Goal: Task Accomplishment & Management: Complete application form

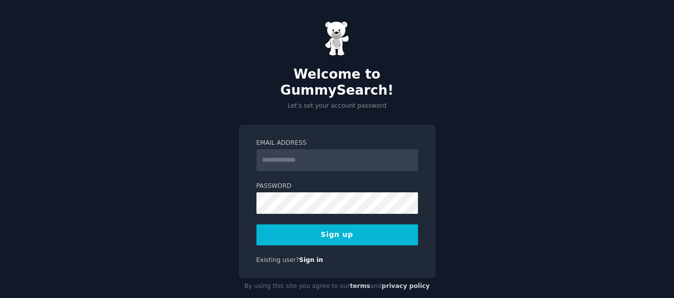
click at [273, 149] on input "Email Address" at bounding box center [337, 160] width 162 height 22
type input "**********"
click at [127, 215] on div "**********" at bounding box center [337, 158] width 674 height 316
click at [193, 196] on div "**********" at bounding box center [337, 158] width 674 height 316
click at [327, 225] on button "Sign up" at bounding box center [337, 235] width 162 height 21
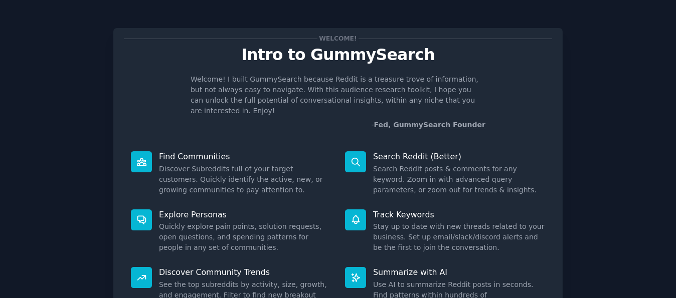
click at [633, 152] on div "Welcome! Intro to GummySearch Welcome! I built GummySearch because Reddit is a …" at bounding box center [338, 207] width 648 height 386
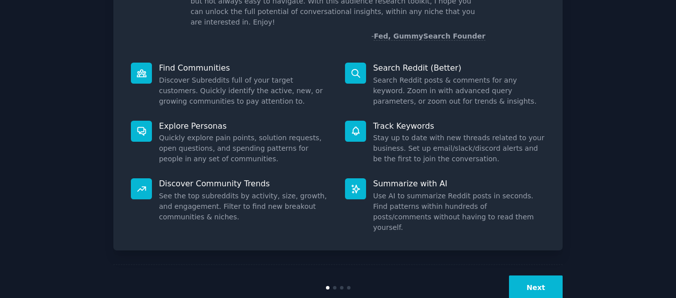
scroll to position [93, 0]
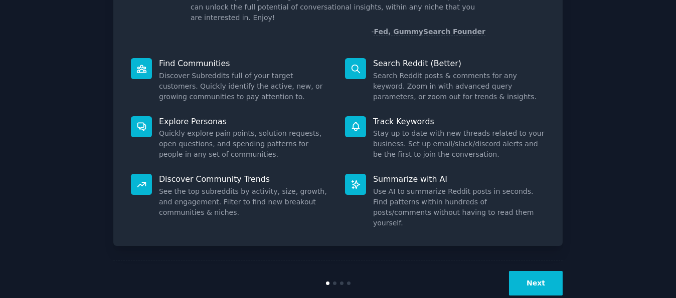
click at [541, 271] on button "Next" at bounding box center [536, 283] width 54 height 25
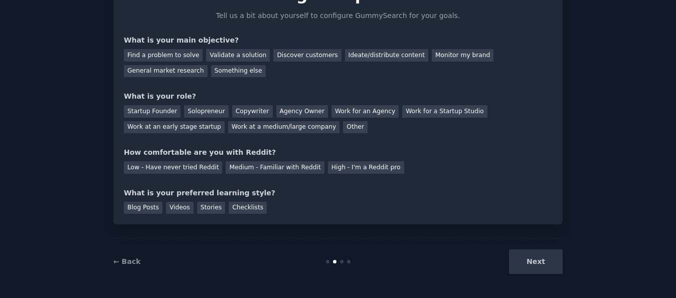
click at [520, 264] on div "Next" at bounding box center [488, 262] width 150 height 25
click at [547, 264] on div "Next" at bounding box center [488, 262] width 150 height 25
click at [539, 262] on div "Next" at bounding box center [488, 262] width 150 height 25
click at [146, 52] on div "Find a problem to solve" at bounding box center [163, 55] width 79 height 13
click at [220, 55] on div "Validate a solution" at bounding box center [238, 55] width 64 height 13
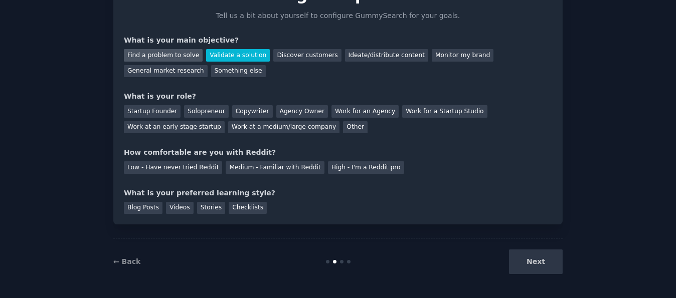
click at [161, 58] on div "Find a problem to solve" at bounding box center [163, 55] width 79 height 13
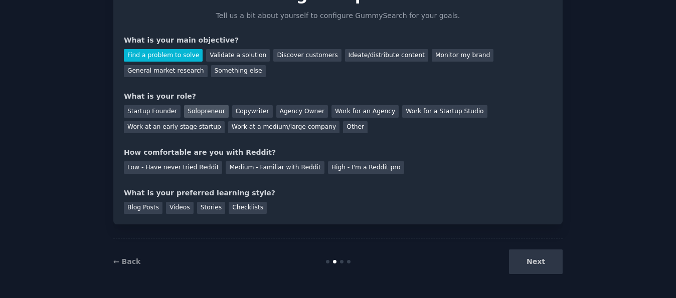
click at [193, 110] on div "Solopreneur" at bounding box center [206, 111] width 44 height 13
click at [329, 167] on div "High - I'm a Reddit pro" at bounding box center [366, 168] width 76 height 13
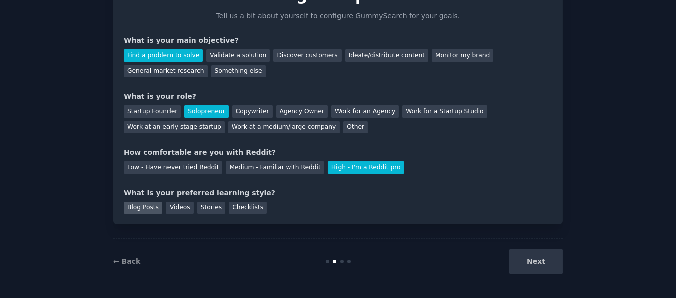
click at [137, 207] on div "Blog Posts" at bounding box center [143, 208] width 39 height 13
click at [534, 260] on button "Next" at bounding box center [536, 262] width 54 height 25
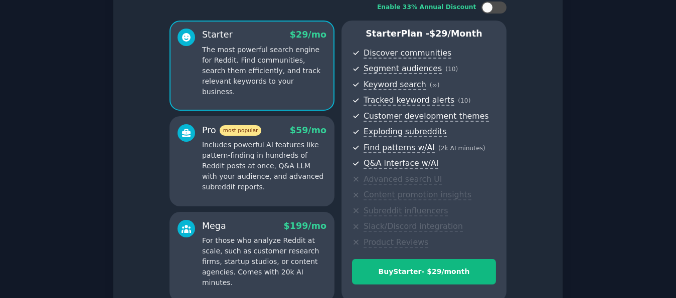
scroll to position [150, 0]
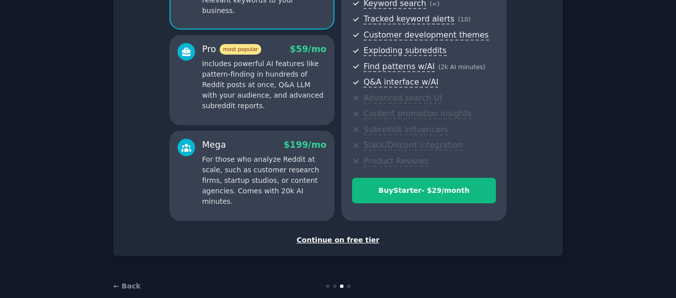
click at [331, 240] on div "Continue on free tier" at bounding box center [338, 240] width 428 height 11
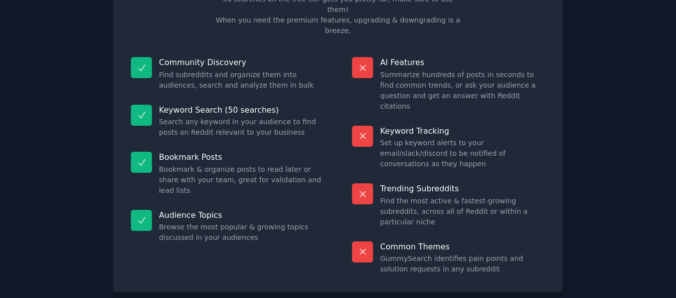
scroll to position [92, 0]
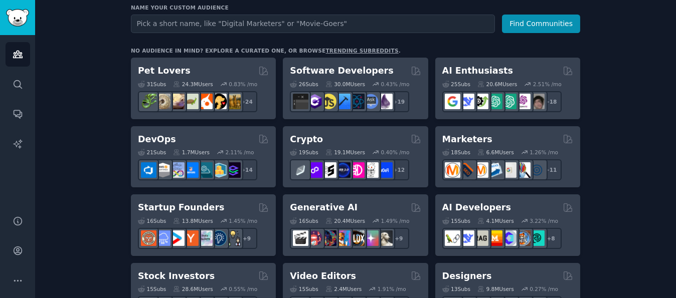
scroll to position [150, 0]
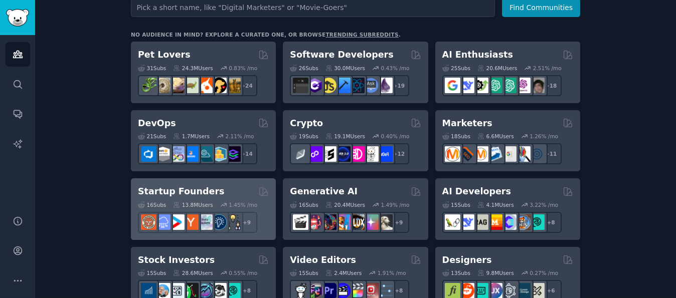
click at [196, 187] on h2 "Startup Founders" at bounding box center [181, 192] width 86 height 13
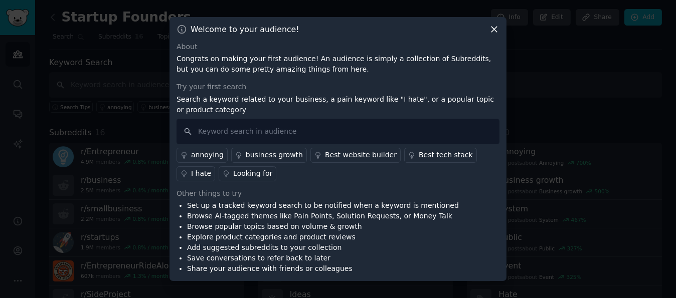
click at [494, 30] on icon at bounding box center [495, 30] width 6 height 6
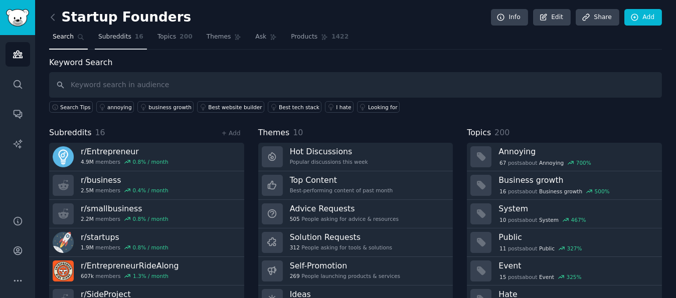
click at [116, 36] on span "Subreddits" at bounding box center [114, 37] width 33 height 9
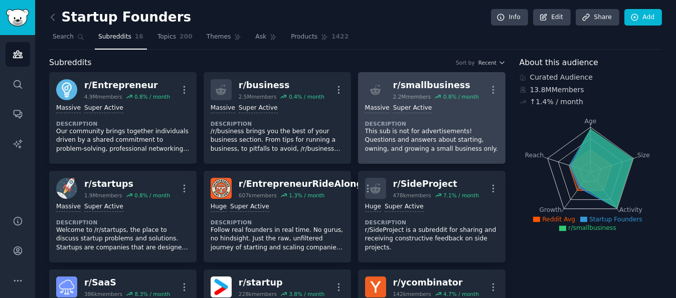
click at [416, 133] on p "This sub is not for advertisements! Questions and answers about starting, ownin…" at bounding box center [431, 140] width 133 height 27
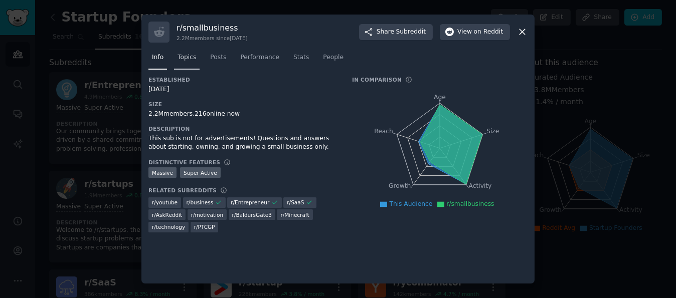
click at [188, 58] on span "Topics" at bounding box center [187, 57] width 19 height 9
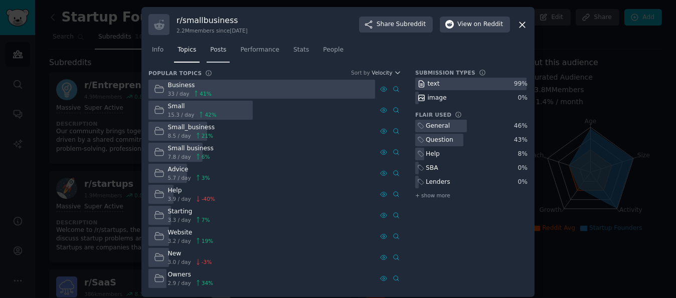
click at [210, 46] on span "Posts" at bounding box center [218, 50] width 16 height 9
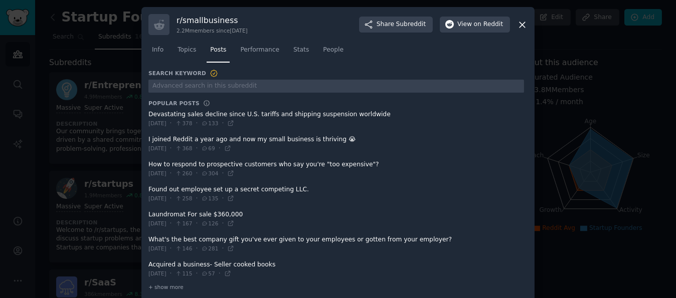
scroll to position [10, 0]
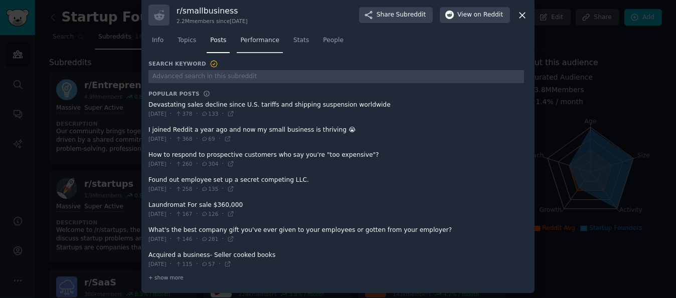
click at [249, 38] on span "Performance" at bounding box center [259, 40] width 39 height 9
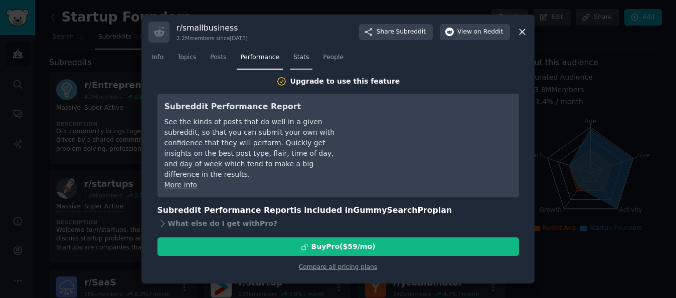
click at [295, 55] on span "Stats" at bounding box center [301, 57] width 16 height 9
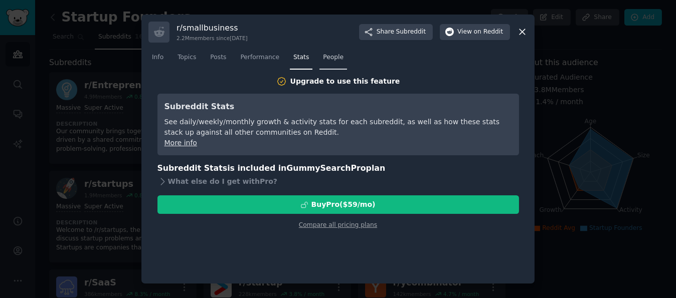
click at [327, 51] on link "People" at bounding box center [334, 60] width 28 height 21
click at [246, 52] on link "Performance" at bounding box center [260, 60] width 46 height 21
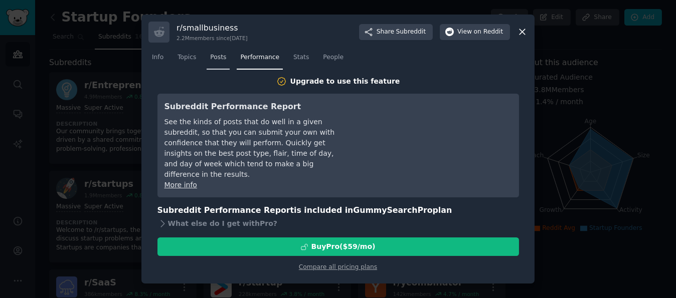
click at [217, 59] on span "Posts" at bounding box center [218, 57] width 16 height 9
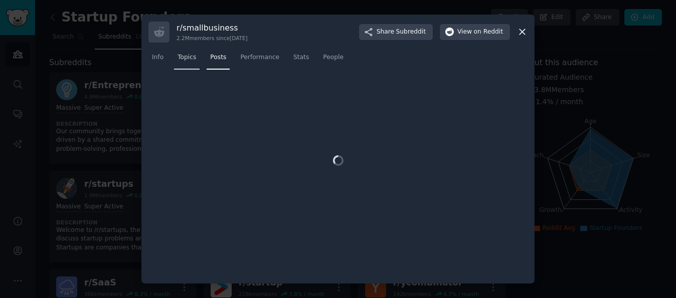
click at [181, 61] on span "Topics" at bounding box center [187, 57] width 19 height 9
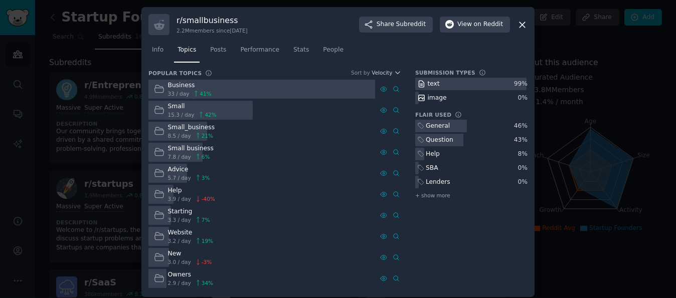
click at [171, 108] on div "Small" at bounding box center [192, 106] width 49 height 9
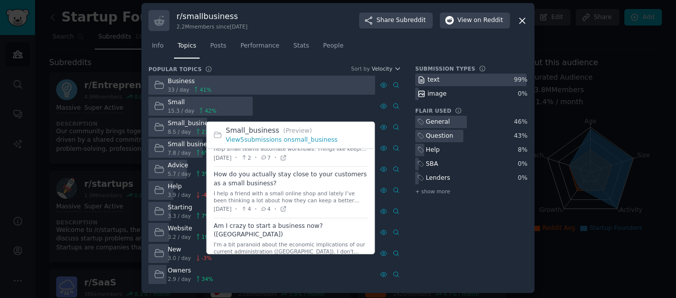
scroll to position [5, 0]
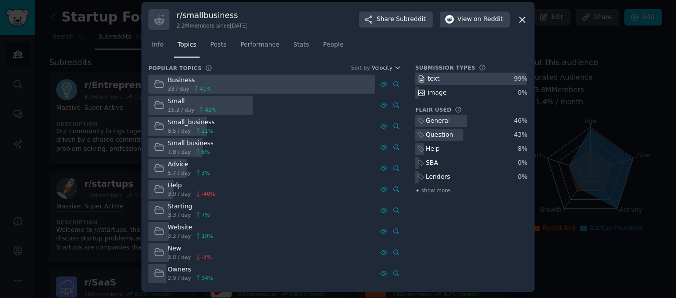
click at [521, 22] on icon at bounding box center [522, 20] width 11 height 11
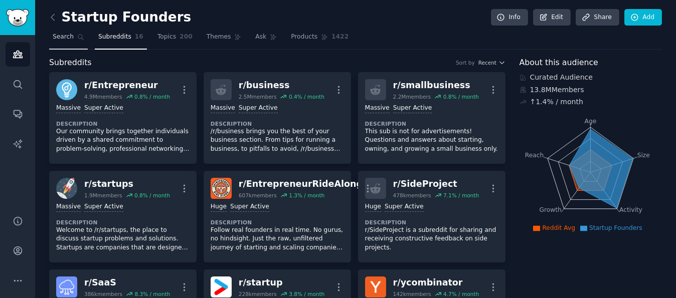
click at [61, 37] on span "Search" at bounding box center [63, 37] width 21 height 9
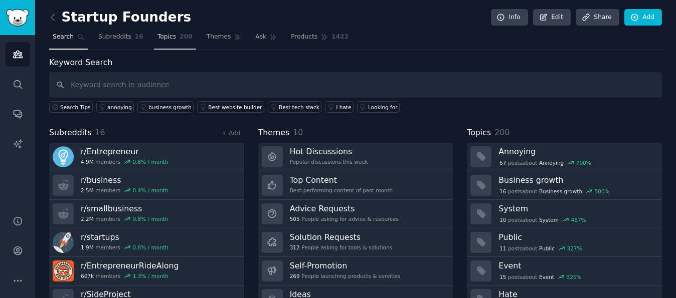
click at [168, 37] on span "Topics" at bounding box center [167, 37] width 19 height 9
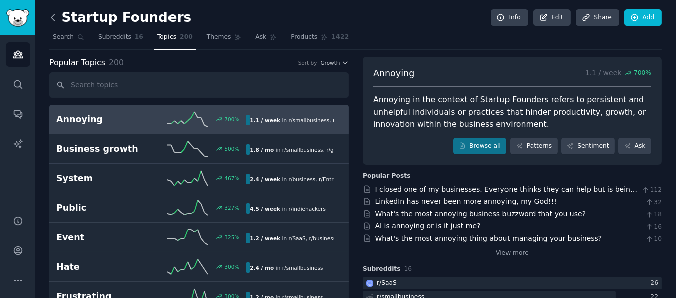
click at [53, 18] on icon at bounding box center [53, 17] width 11 height 11
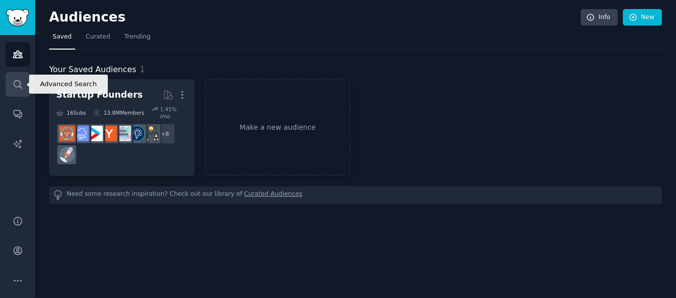
click at [13, 86] on icon "Sidebar" at bounding box center [18, 84] width 11 height 11
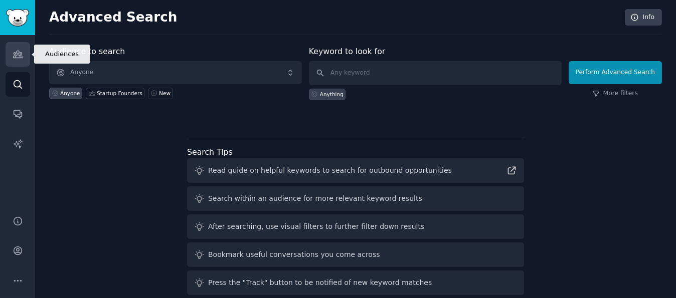
click at [13, 57] on icon "Sidebar" at bounding box center [18, 54] width 11 height 11
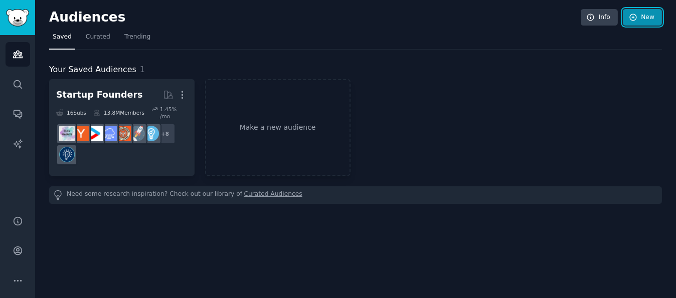
click at [632, 19] on icon at bounding box center [633, 17] width 7 height 7
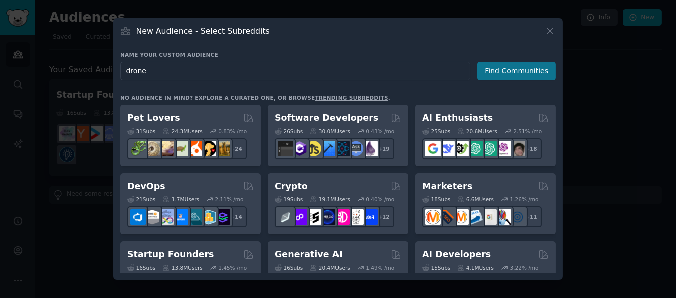
type input "drone"
click at [511, 71] on button "Find Communities" at bounding box center [517, 71] width 78 height 19
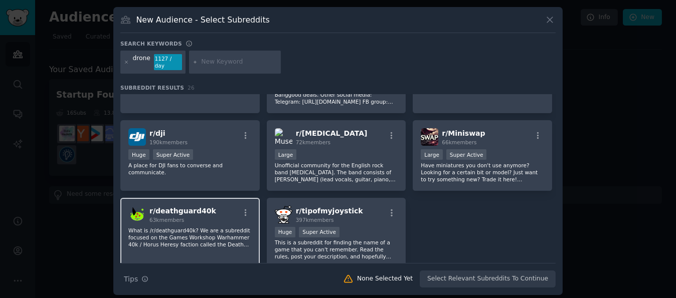
scroll to position [501, 0]
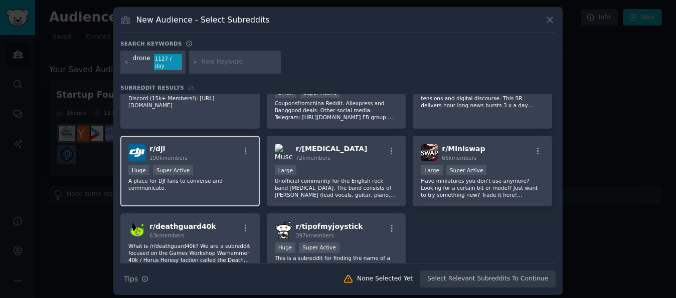
click at [208, 152] on div "r/ dji 190k members Huge Super Active A place for DJI fans to converse and comm…" at bounding box center [189, 171] width 139 height 71
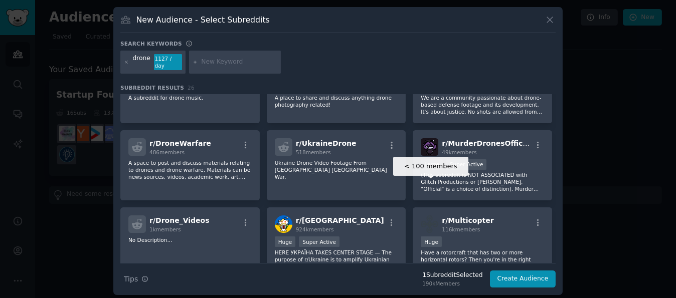
scroll to position [0, 0]
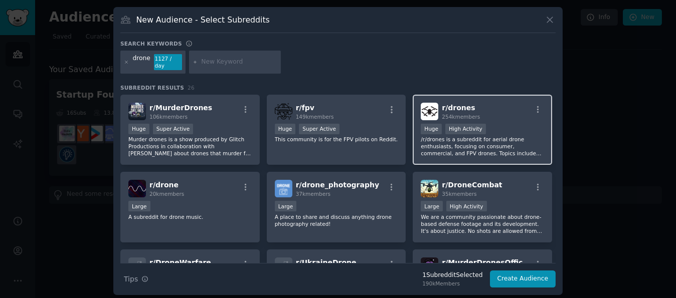
click at [516, 136] on p "/r/drones is a subreddit for aerial drone enthusiasts, focusing on consumer, co…" at bounding box center [482, 146] width 123 height 21
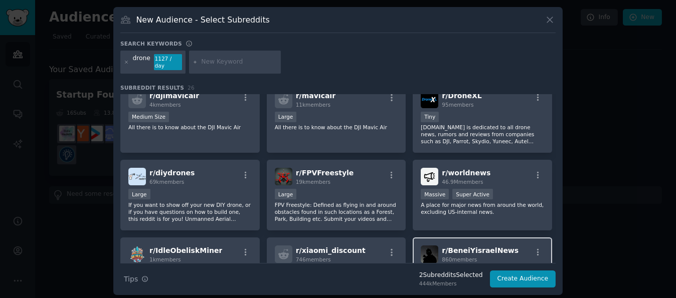
scroll to position [301, 0]
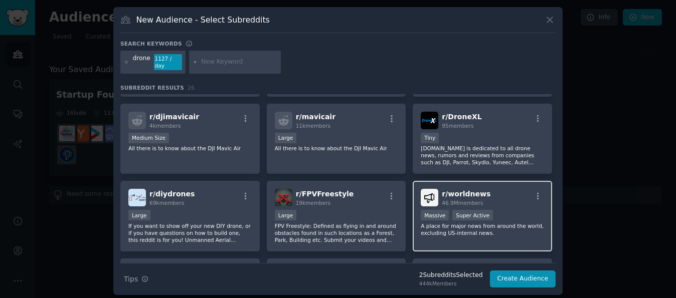
click at [512, 210] on div "Massive Super Active" at bounding box center [482, 216] width 123 height 13
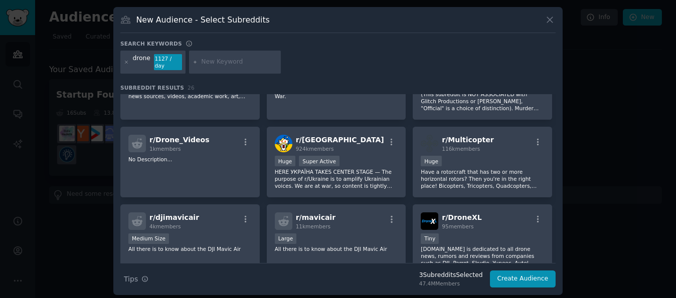
scroll to position [0, 0]
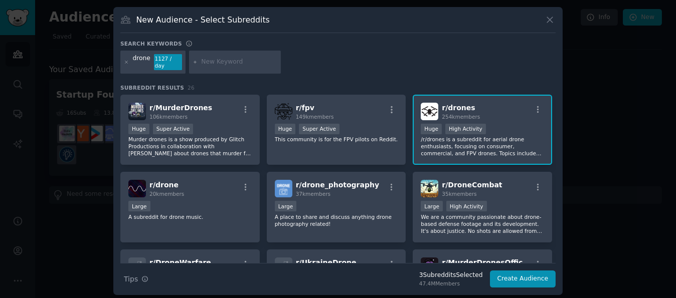
click at [228, 59] on input "text" at bounding box center [239, 62] width 76 height 9
type input "delivery"
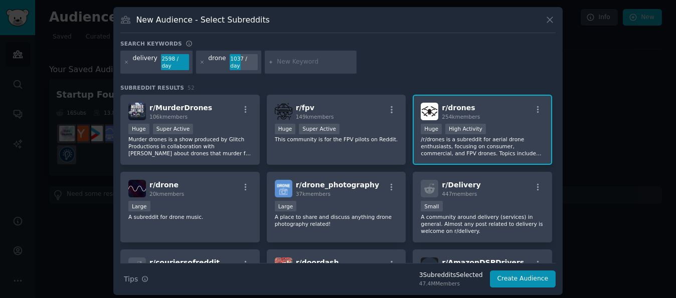
click at [132, 62] on div "delivery 2598 / day" at bounding box center [156, 62] width 72 height 23
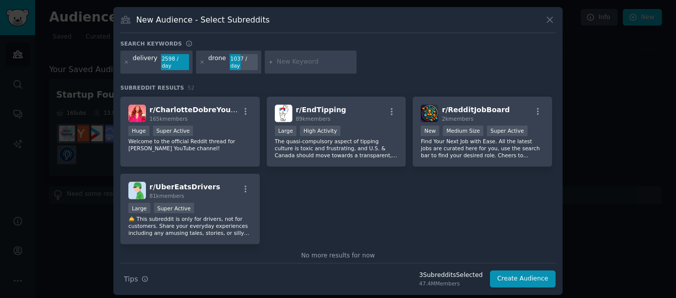
scroll to position [1243, 0]
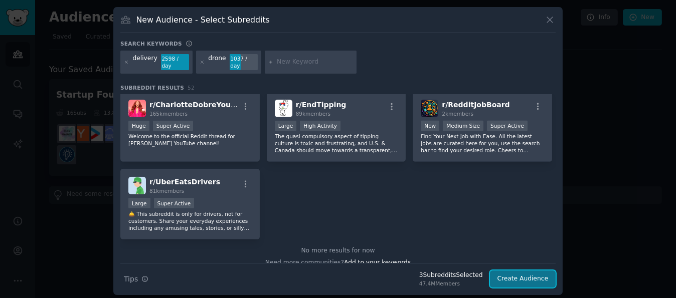
click at [520, 272] on button "Create Audience" at bounding box center [523, 279] width 66 height 17
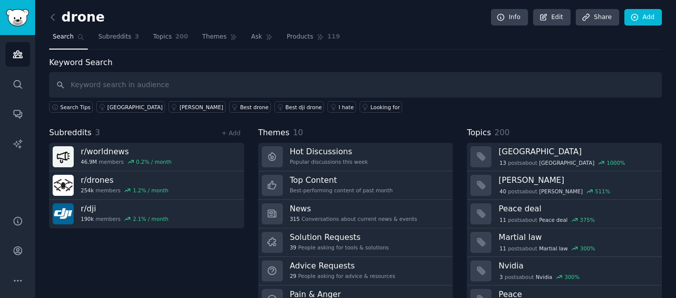
scroll to position [45, 0]
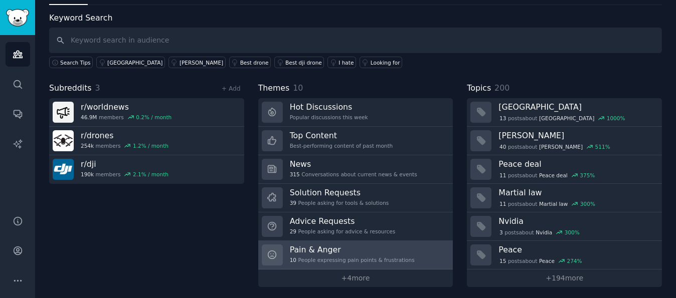
click at [381, 248] on h3 "Pain & Anger" at bounding box center [352, 250] width 125 height 11
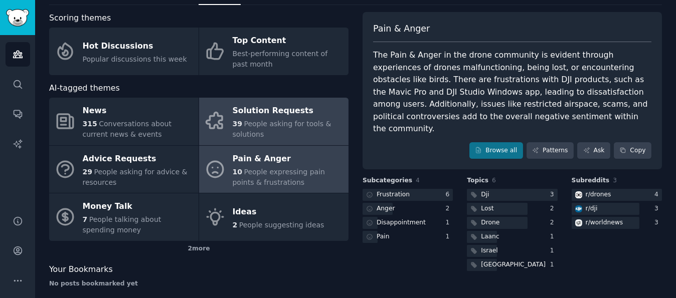
click at [283, 125] on span "People asking for tools & solutions" at bounding box center [282, 129] width 99 height 19
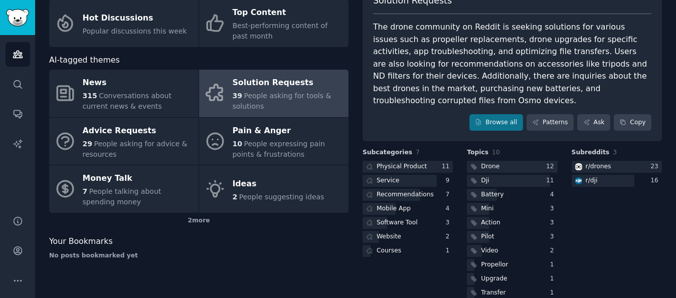
scroll to position [88, 0]
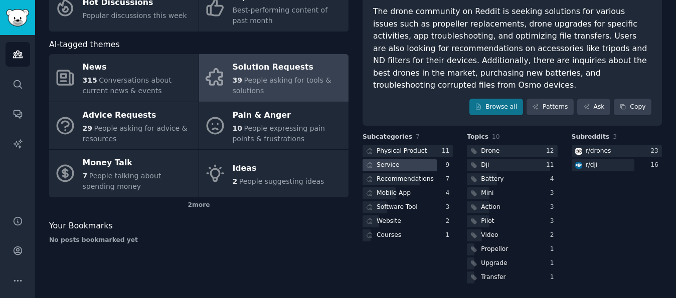
click at [392, 164] on div "Service" at bounding box center [388, 165] width 23 height 9
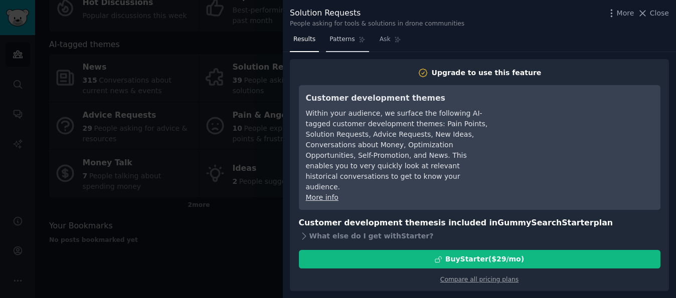
click at [340, 39] on span "Patterns" at bounding box center [342, 39] width 25 height 9
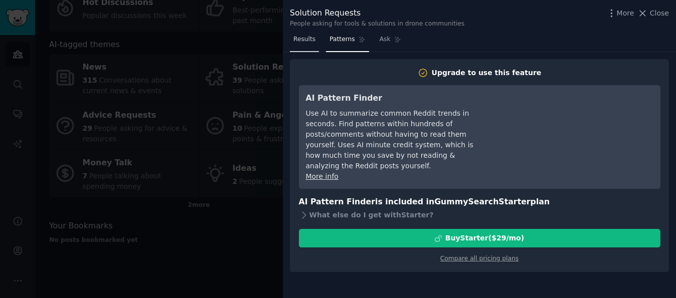
click at [302, 44] on link "Results" at bounding box center [304, 42] width 29 height 21
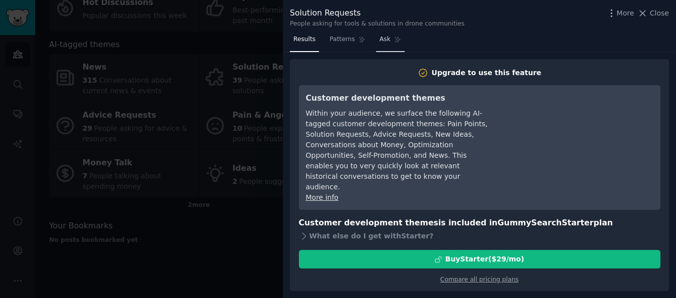
click at [386, 38] on link "Ask" at bounding box center [390, 42] width 29 height 21
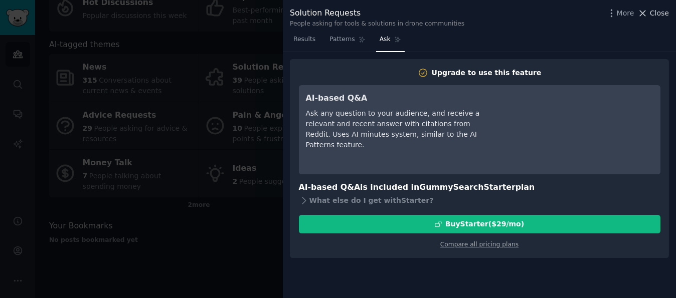
click at [648, 11] on icon at bounding box center [643, 13] width 11 height 11
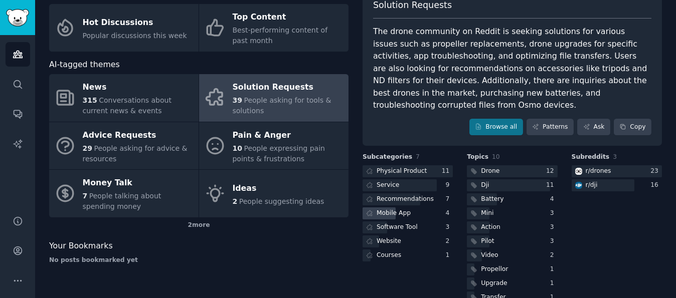
scroll to position [88, 0]
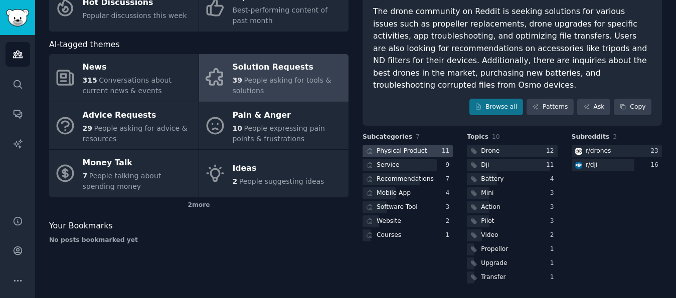
click at [367, 150] on icon at bounding box center [369, 151] width 7 height 7
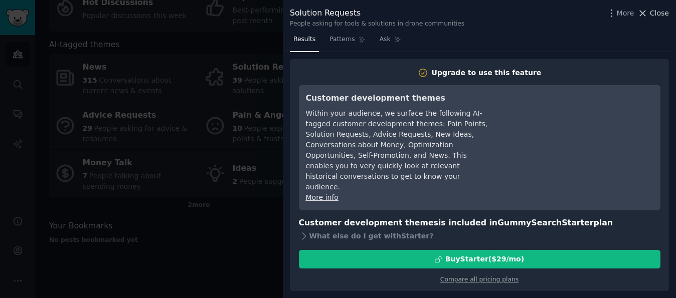
click at [641, 10] on icon at bounding box center [643, 13] width 11 height 11
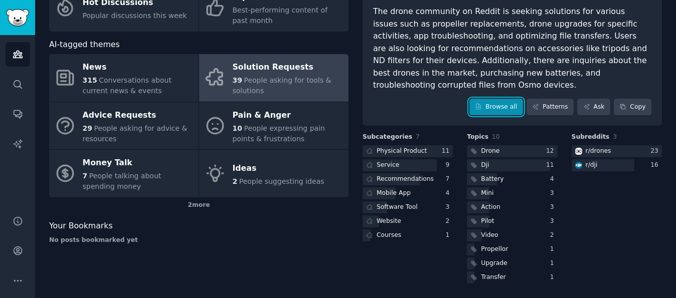
click at [509, 107] on link "Browse all" at bounding box center [497, 107] width 54 height 17
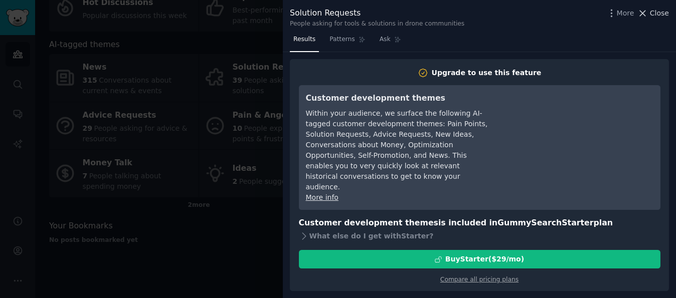
click at [642, 12] on icon at bounding box center [643, 13] width 11 height 11
